Goal: Understand process/instructions: Learn about a topic

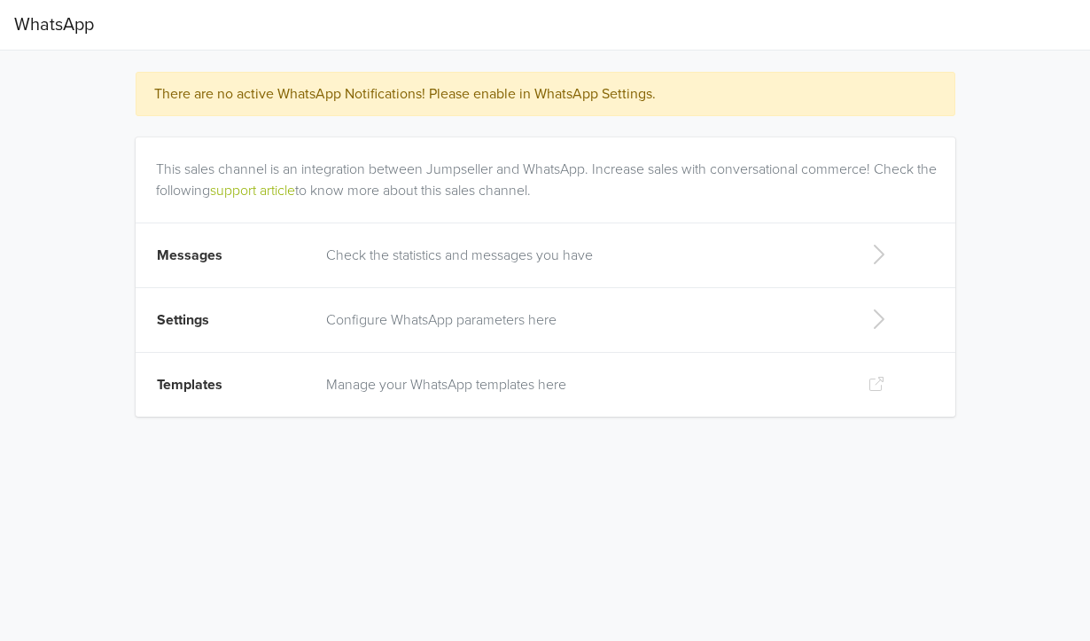
click at [613, 324] on p "Configure WhatsApp parameters here" at bounding box center [582, 319] width 512 height 21
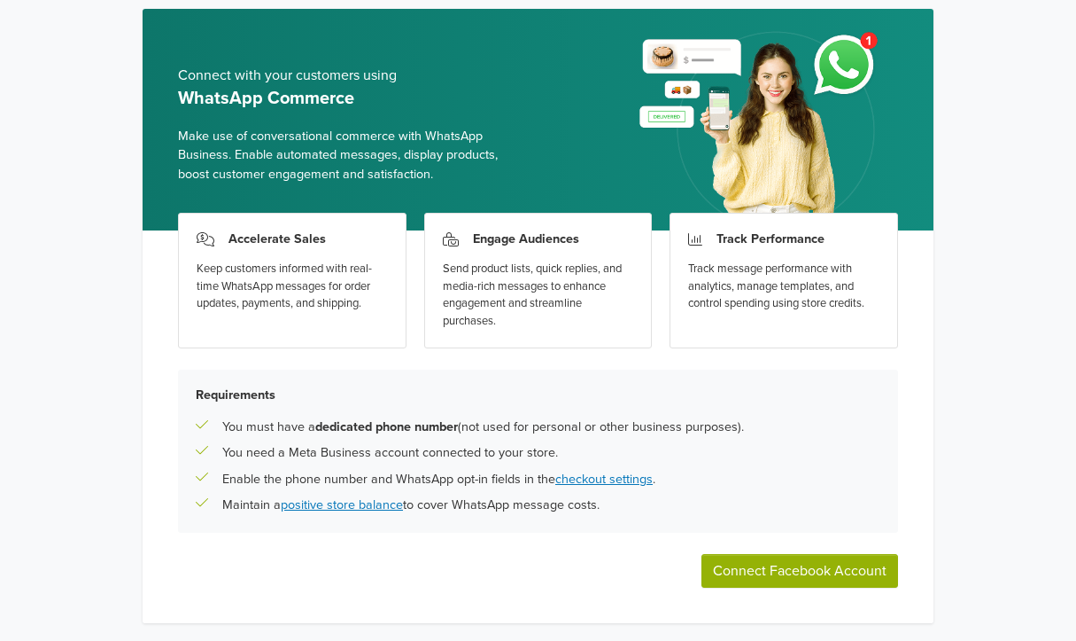
scroll to position [66, 0]
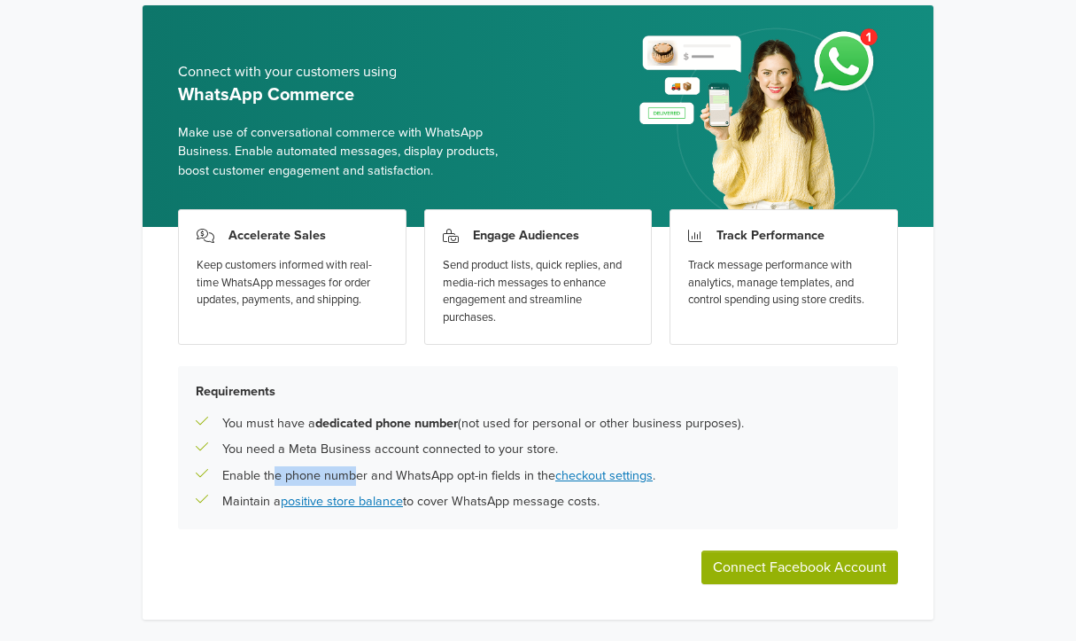
drag, startPoint x: 294, startPoint y: 471, endPoint x: 439, endPoint y: 475, distance: 144.4
click at [360, 473] on p "Enable the phone number and WhatsApp opt-in fields in the checkout settings ." at bounding box center [438, 475] width 433 height 19
click at [580, 477] on link "checkout settings" at bounding box center [603, 475] width 97 height 15
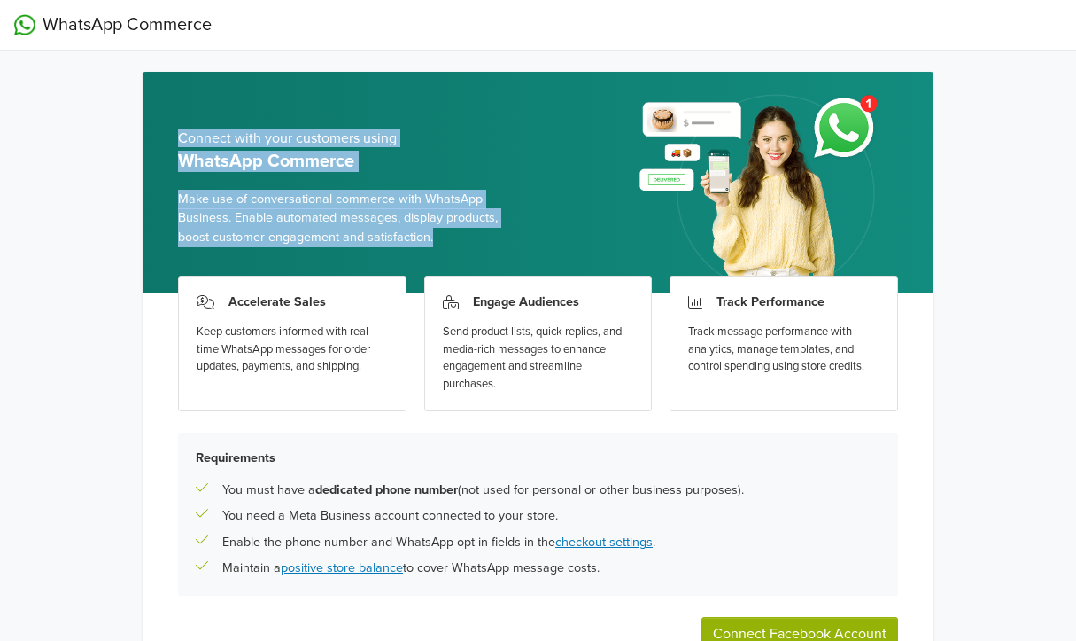
drag, startPoint x: 181, startPoint y: 138, endPoint x: 452, endPoint y: 237, distance: 288.7
click at [452, 237] on div "Connect with your customers using WhatsApp Commerce Make use of conversational …" at bounding box center [351, 188] width 346 height 209
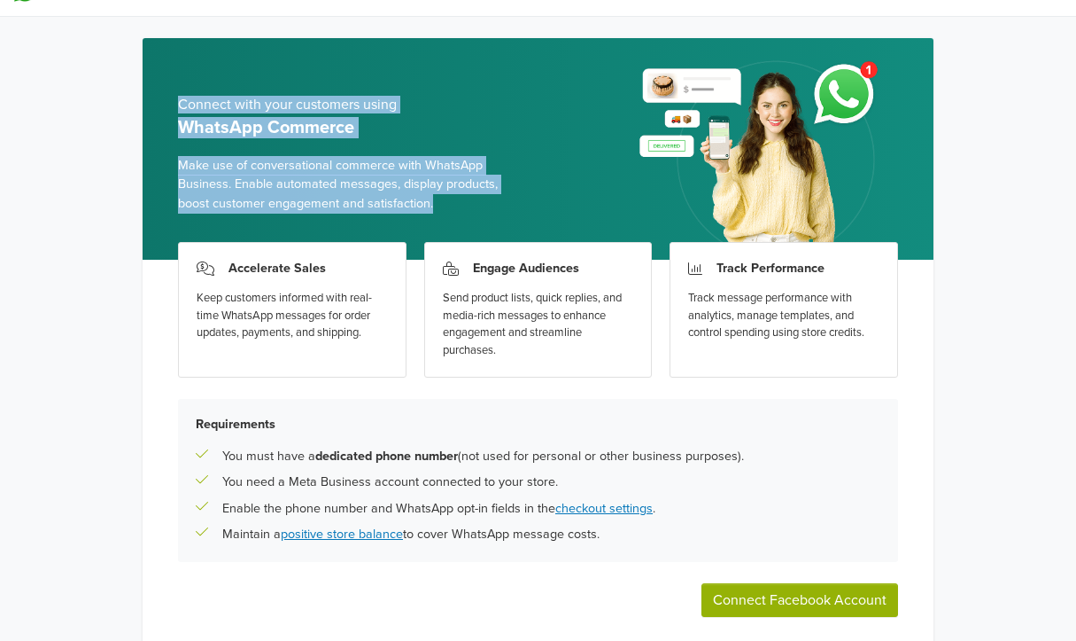
scroll to position [112, 0]
